Goal: Information Seeking & Learning: Find specific fact

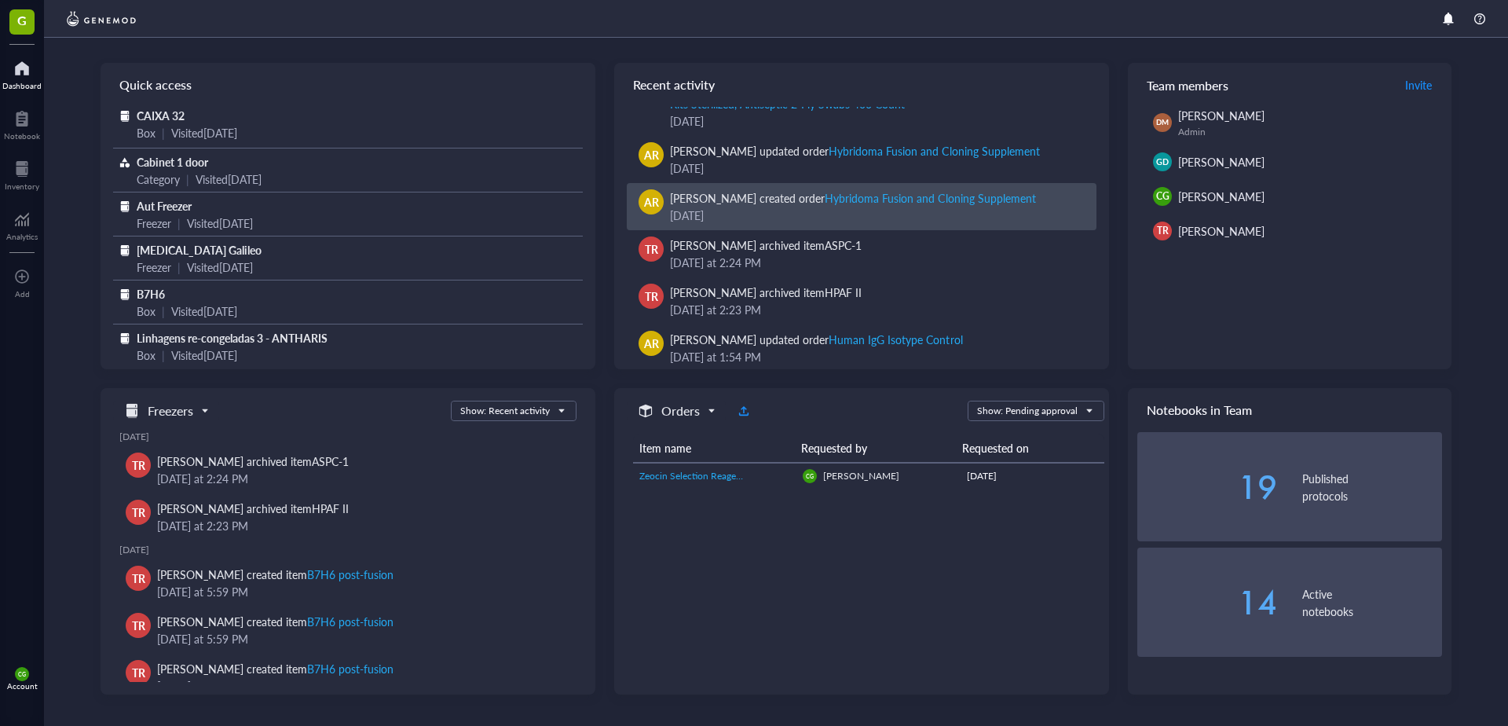
scroll to position [157, 0]
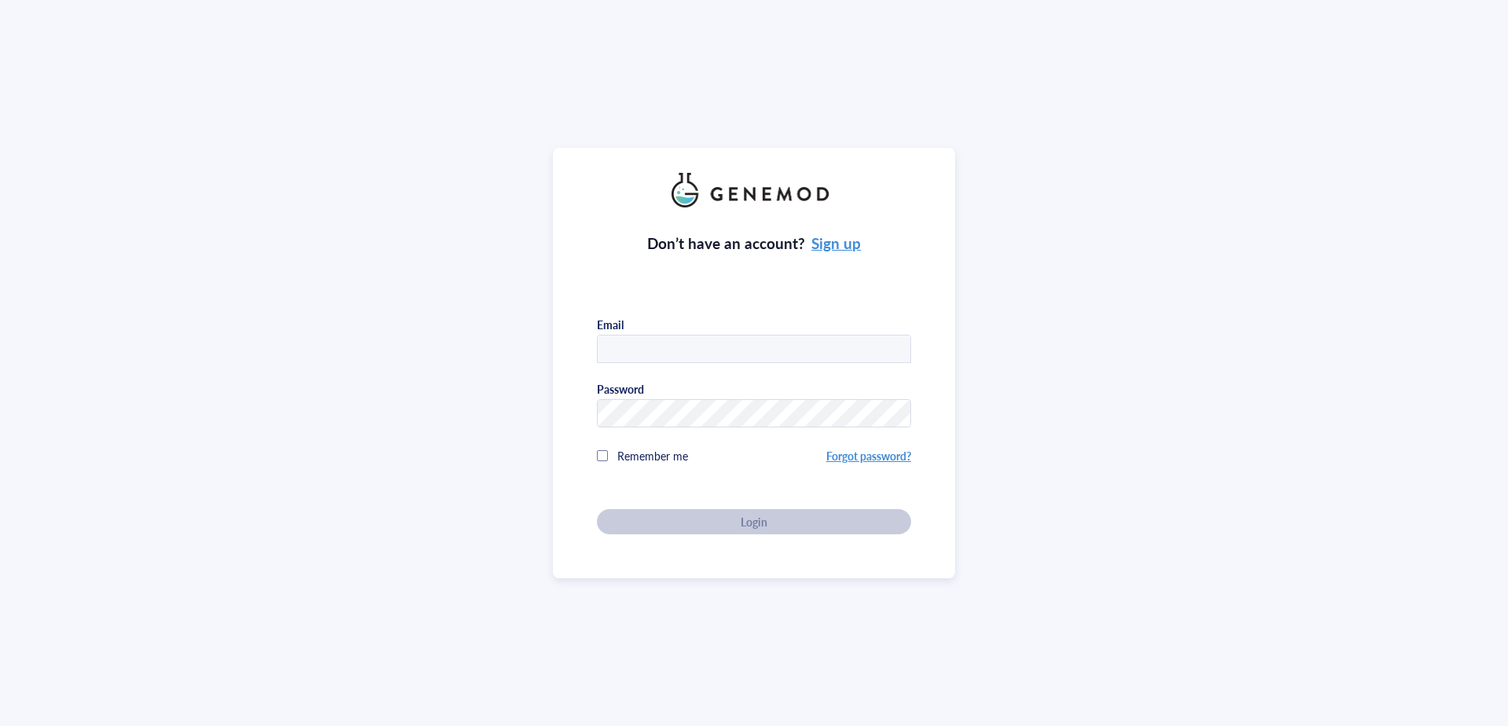
click at [833, 173] on img at bounding box center [754, 190] width 165 height 35
type input "[PERSON_NAME][EMAIL_ADDRESS][DOMAIN_NAME]"
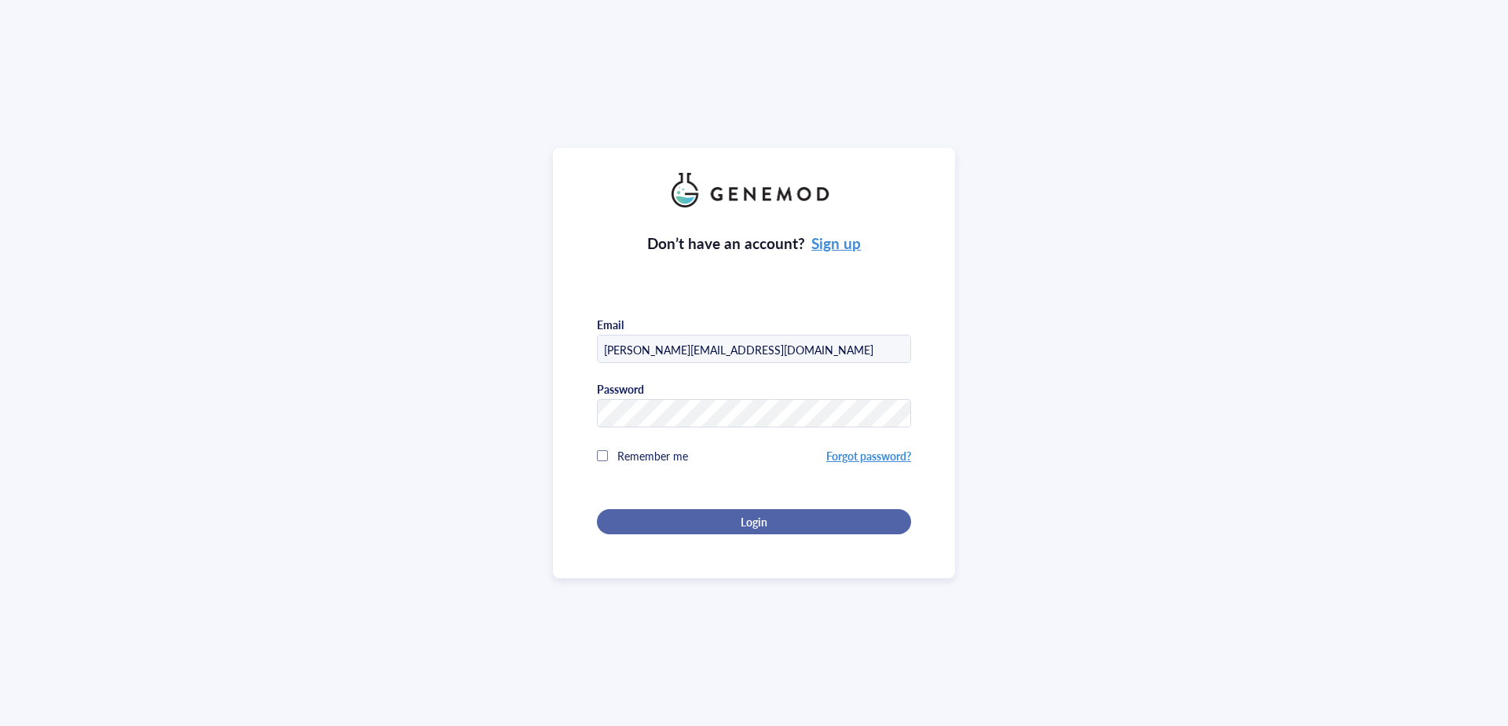
click at [755, 520] on span "Login" at bounding box center [754, 521] width 27 height 14
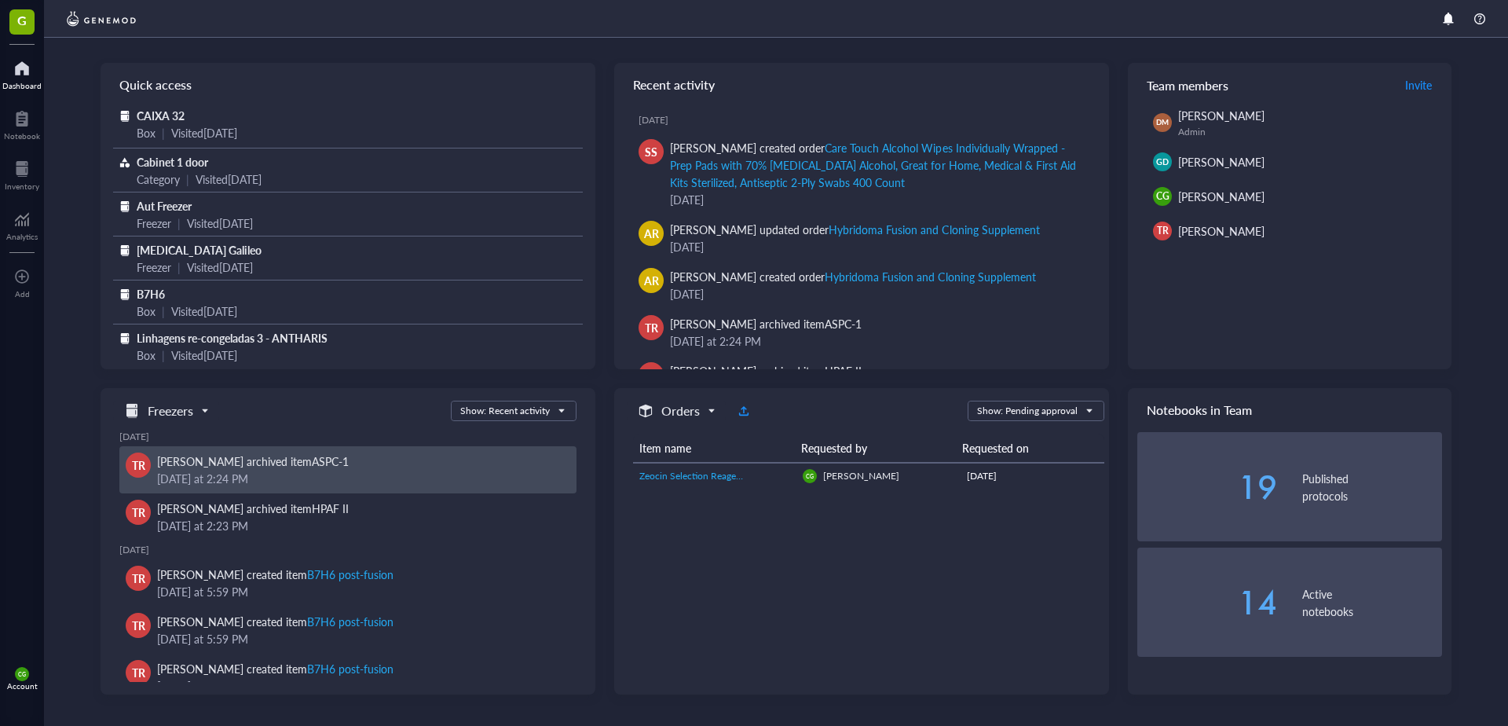
click at [364, 475] on div "[DATE] 2:24 PM" at bounding box center [360, 478] width 407 height 17
click at [276, 474] on div "September 17, 2025 at 2:24 PM" at bounding box center [360, 478] width 407 height 17
drag, startPoint x: 276, startPoint y: 474, endPoint x: 378, endPoint y: 461, distance: 103.0
click at [378, 461] on div "Thatiane Rebelo archived item ASPC-1" at bounding box center [360, 460] width 407 height 17
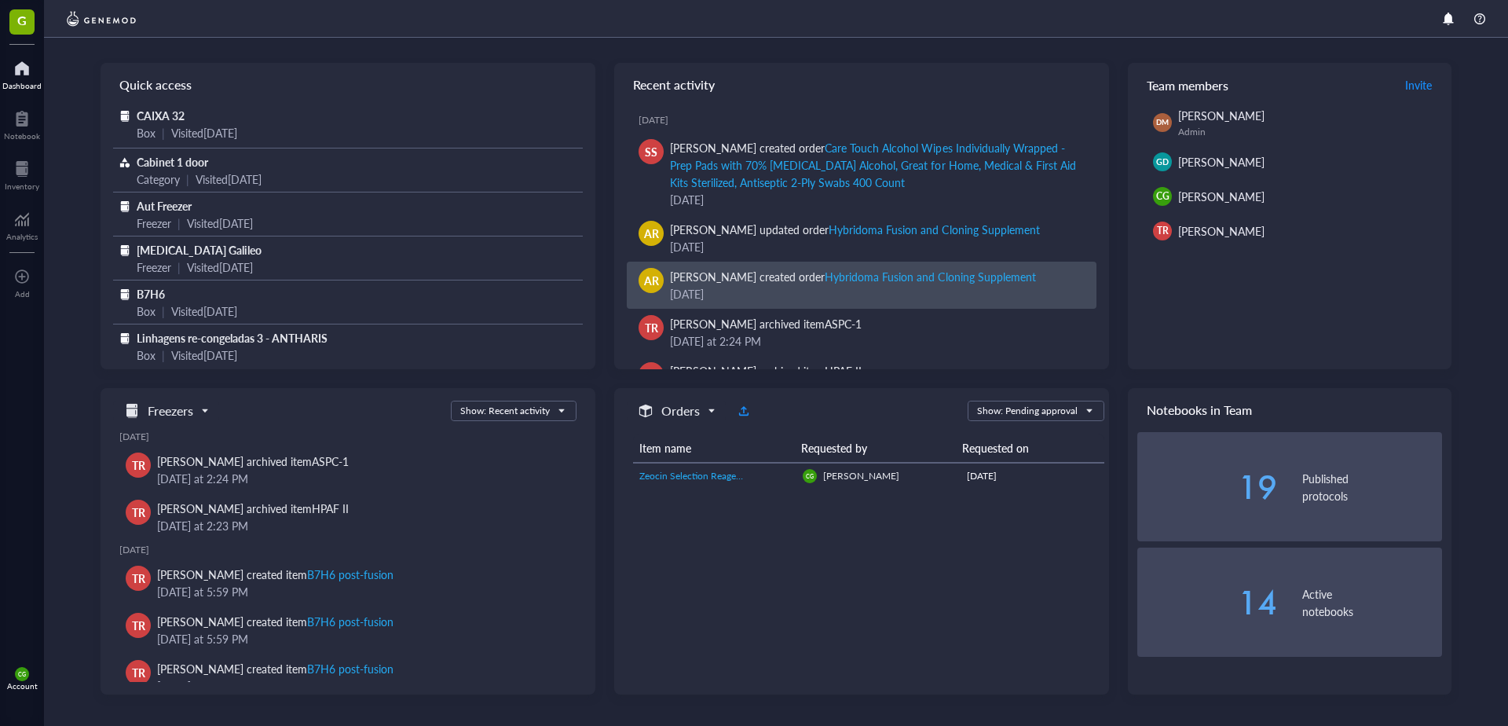
scroll to position [79, 0]
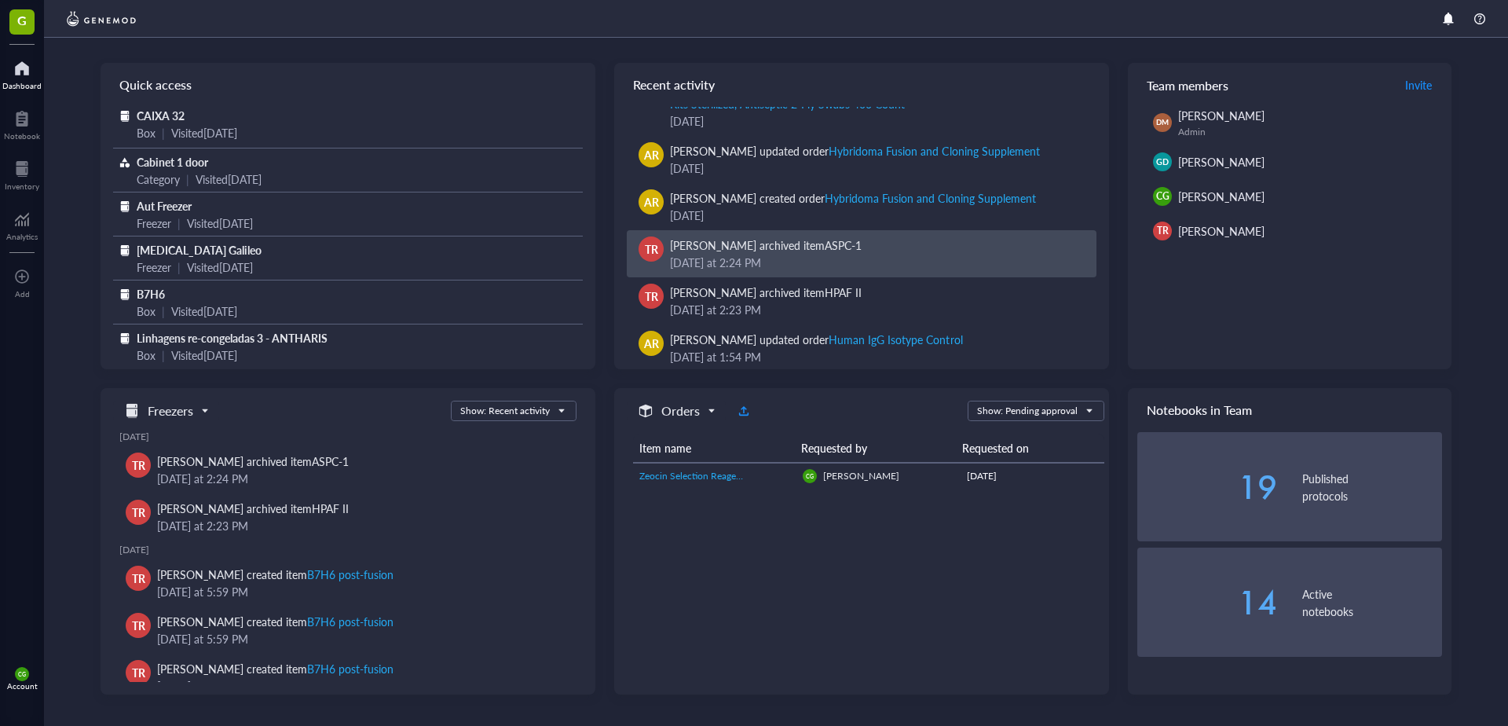
click at [830, 251] on div "ASPC-1" at bounding box center [843, 245] width 37 height 16
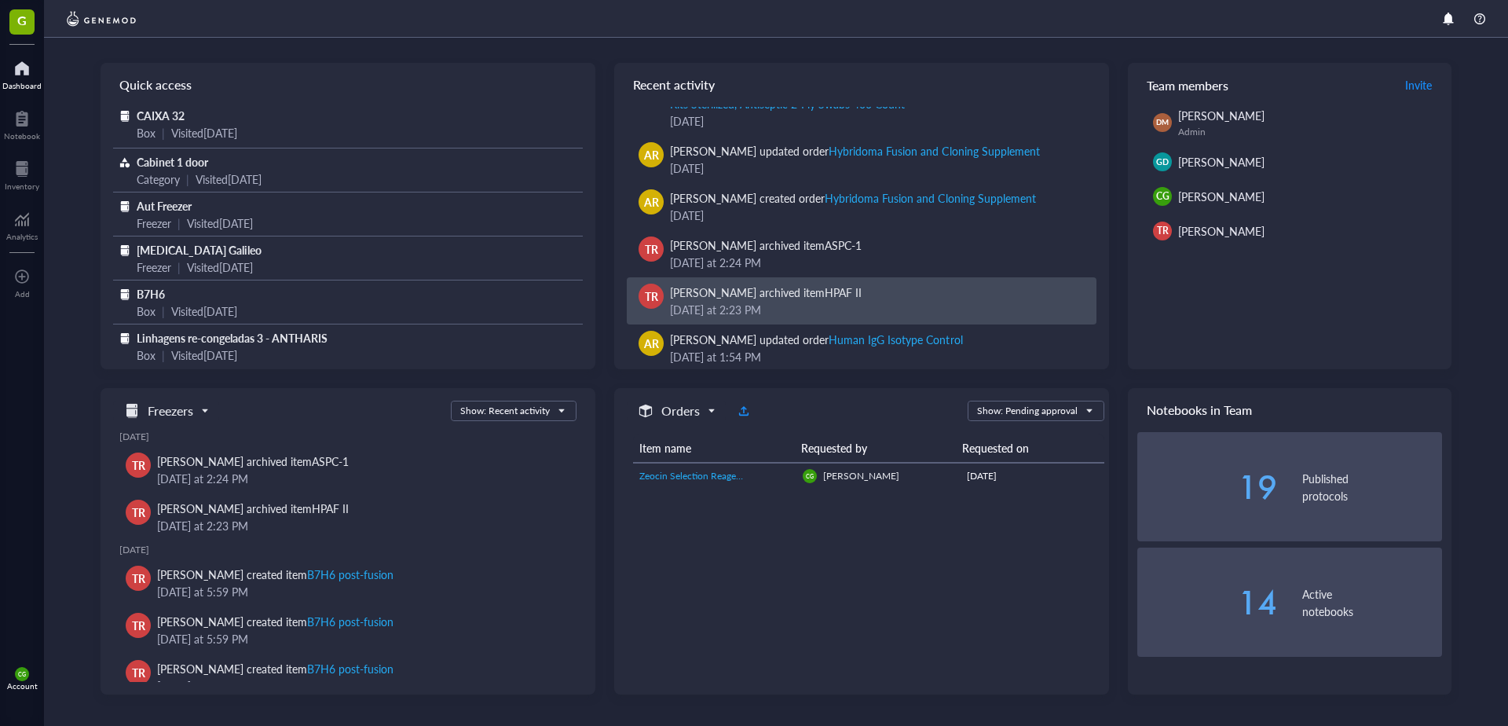
click at [801, 289] on div "Thatiane Rebelo archived item HPAF II" at bounding box center [766, 292] width 192 height 17
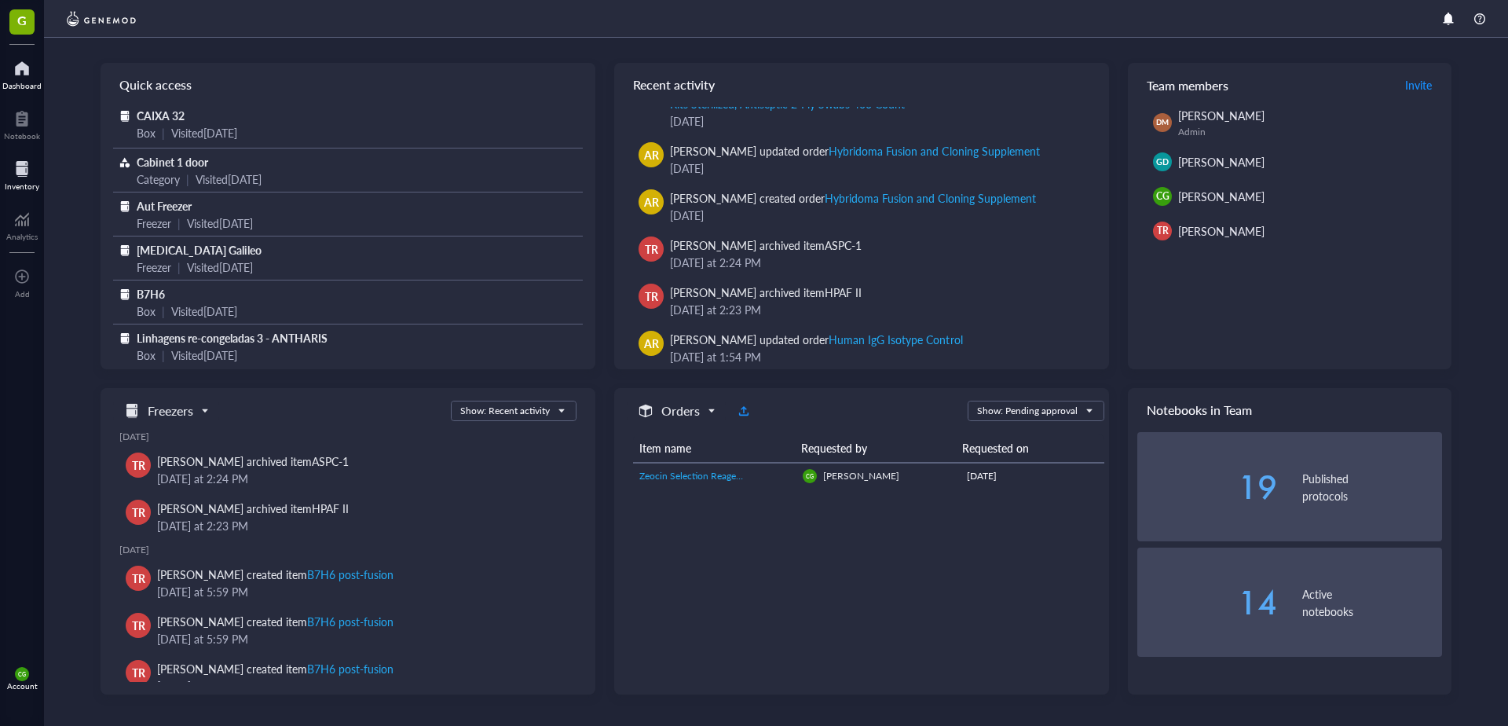
click at [31, 175] on div at bounding box center [22, 168] width 35 height 25
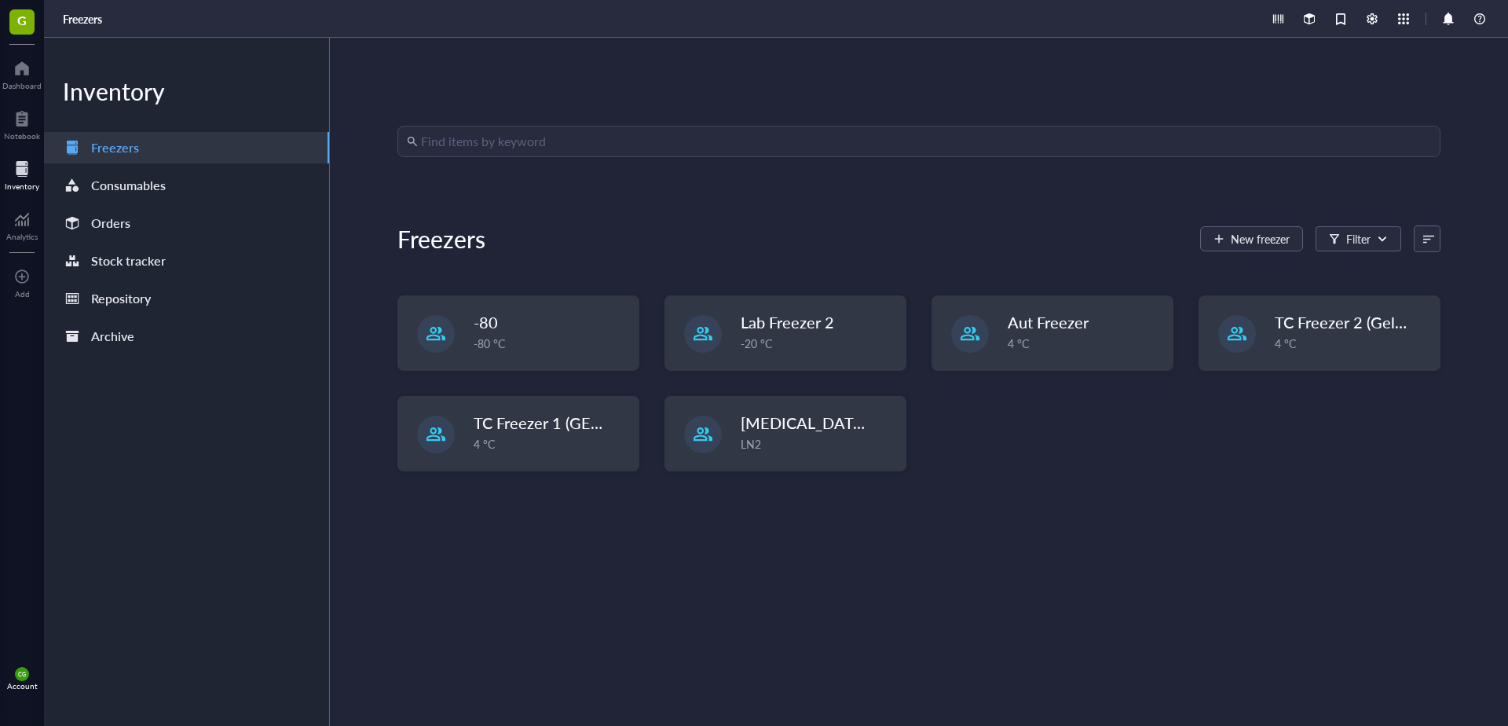
click at [516, 124] on div "Find items by keyword Freezers New freezer Filter -80 -80 °C Lab Freezer 2 -20 …" at bounding box center [919, 382] width 1178 height 688
click at [520, 144] on input "search" at bounding box center [926, 141] width 1010 height 30
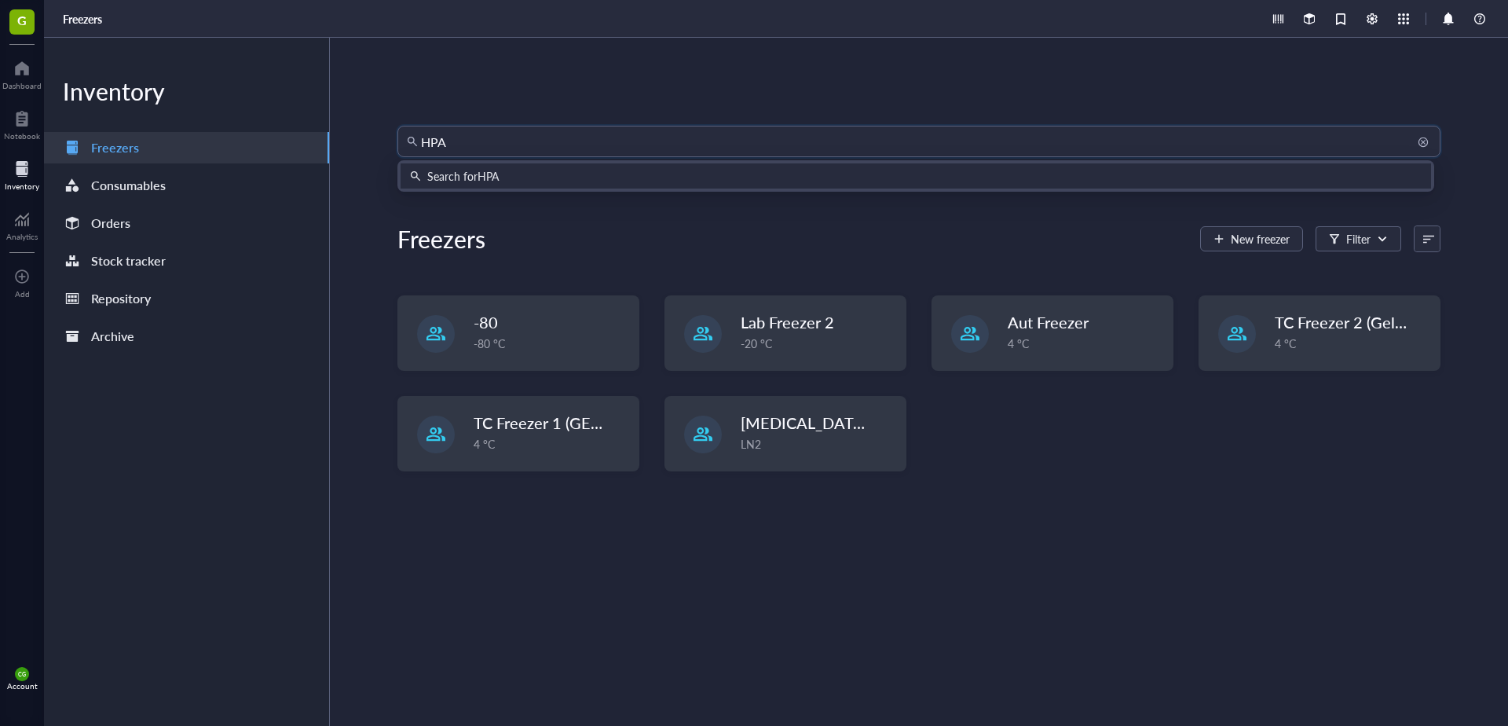
type input "HPAF"
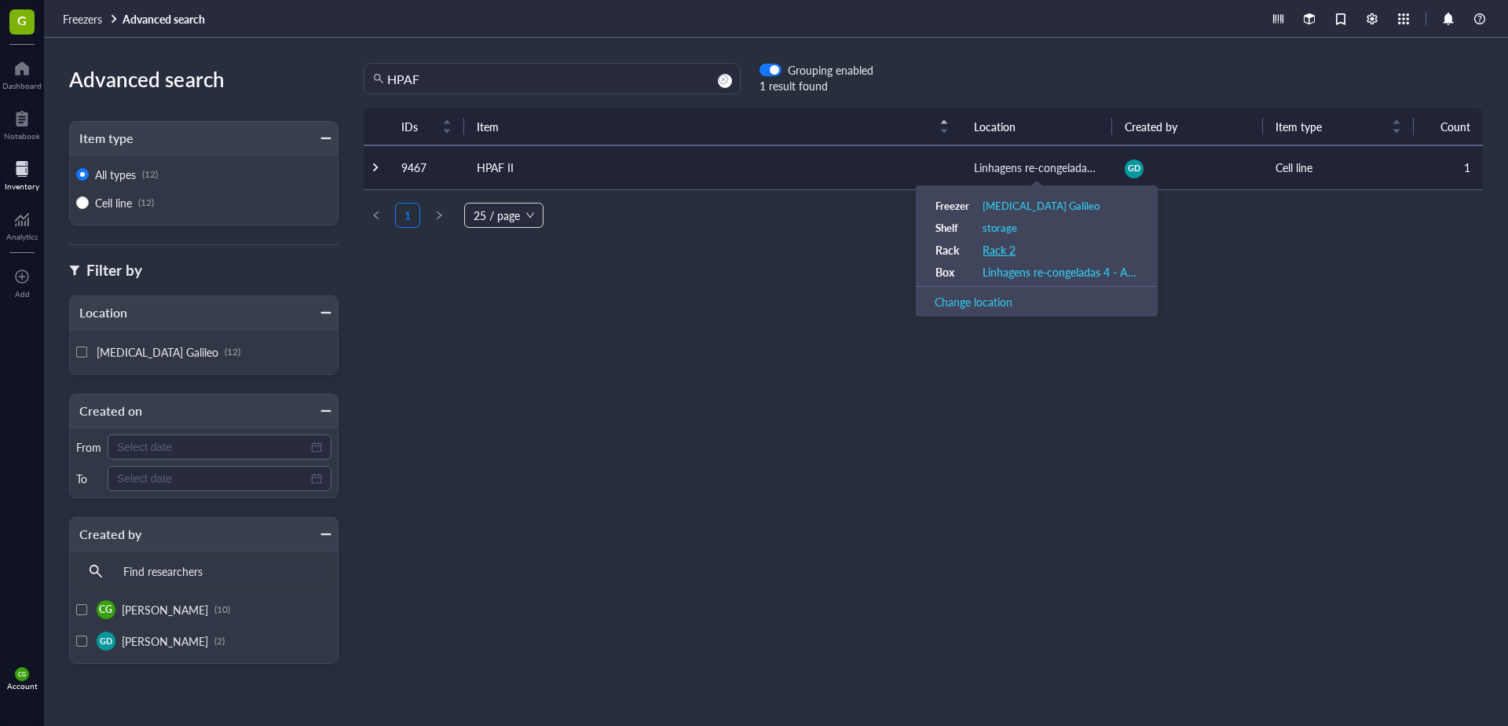
click at [1005, 254] on div "Rack 2" at bounding box center [999, 250] width 33 height 14
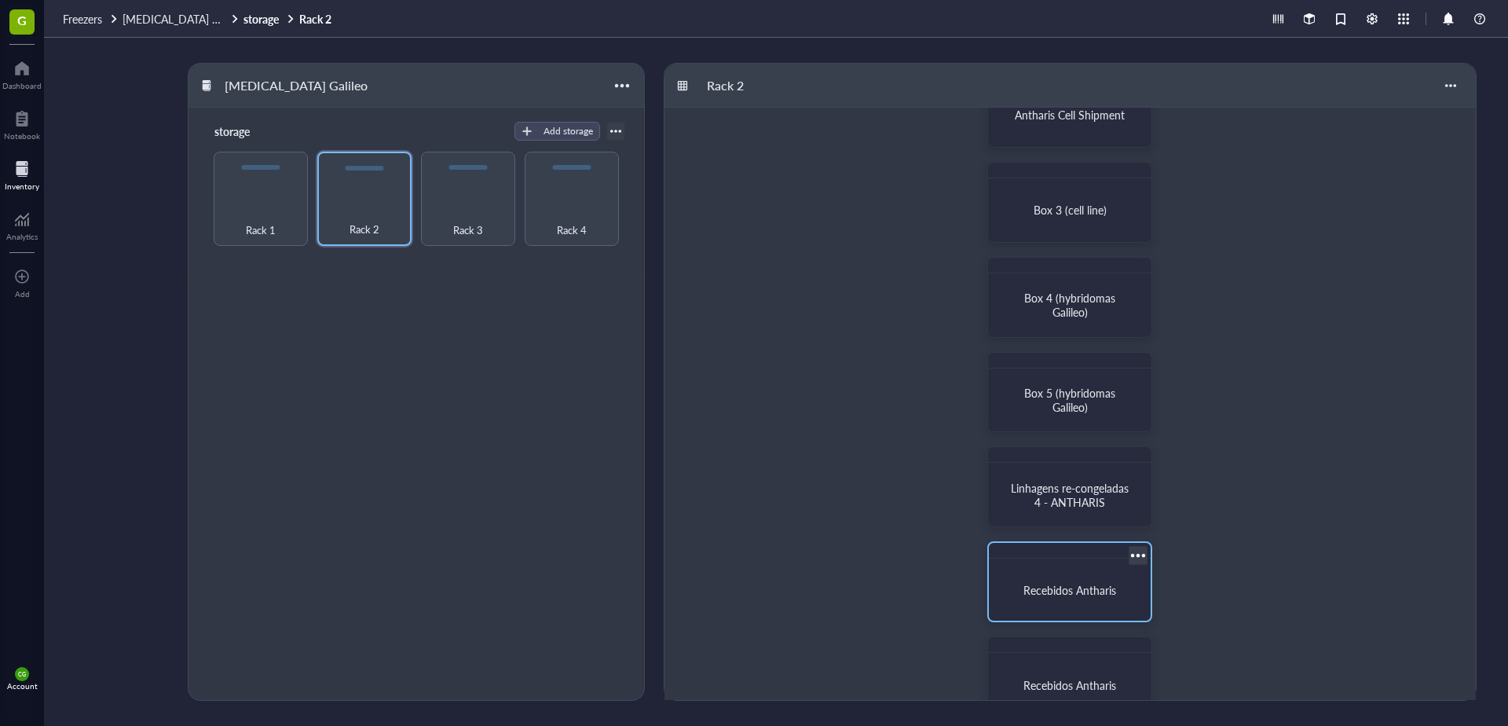
scroll to position [157, 0]
click at [1070, 516] on div "Linhagens re-congeladas 4 - ANTHARIS" at bounding box center [1069, 492] width 149 height 49
